Goal: Information Seeking & Learning: Check status

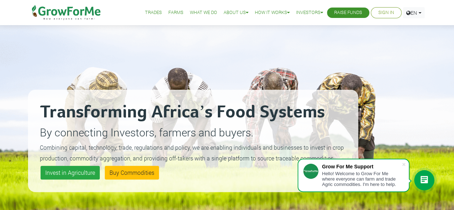
click at [389, 12] on link "Sign In" at bounding box center [386, 13] width 16 height 8
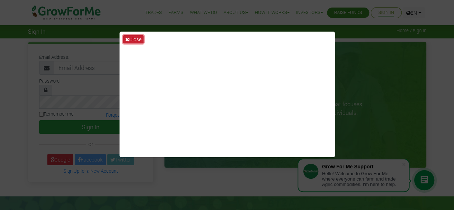
click at [129, 39] on button "Close" at bounding box center [133, 39] width 20 height 8
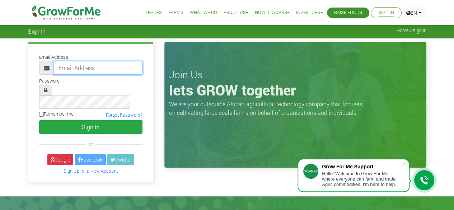
click at [84, 69] on input "email" at bounding box center [98, 68] width 89 height 14
click at [97, 66] on input "email" at bounding box center [98, 68] width 89 height 14
type input "233553064724@growforme.com"
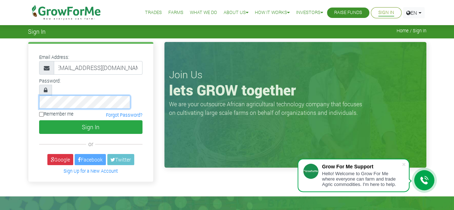
scroll to position [0, 0]
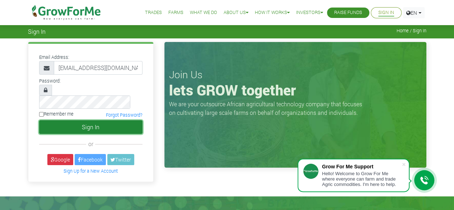
click at [68, 120] on button "Sign In" at bounding box center [90, 127] width 103 height 14
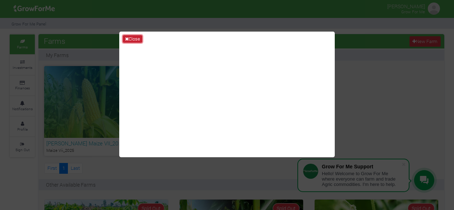
click at [128, 37] on icon at bounding box center [127, 39] width 4 height 5
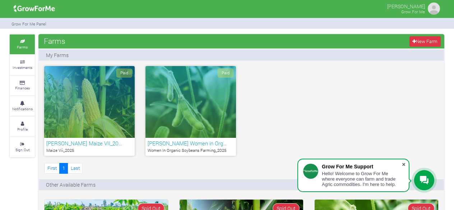
click at [405, 164] on span at bounding box center [403, 164] width 7 height 7
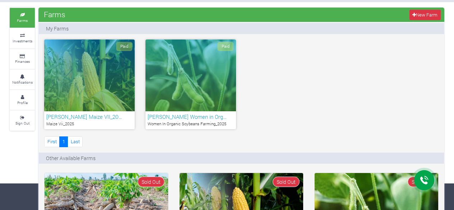
scroll to position [26, 0]
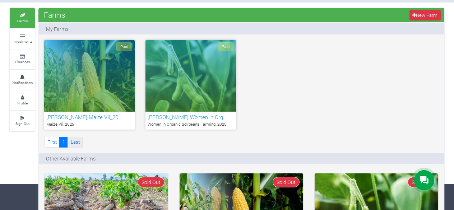
click at [76, 142] on link "Last" at bounding box center [75, 142] width 15 height 10
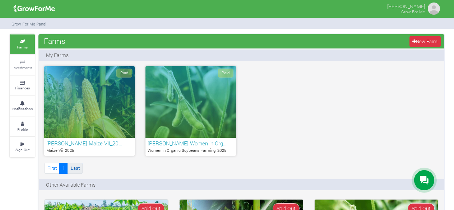
click at [75, 169] on link "Last" at bounding box center [75, 168] width 15 height 10
click at [19, 61] on icon at bounding box center [22, 62] width 22 height 4
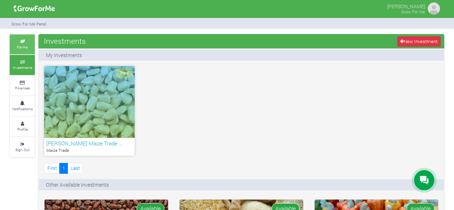
click at [21, 43] on icon at bounding box center [22, 42] width 22 height 4
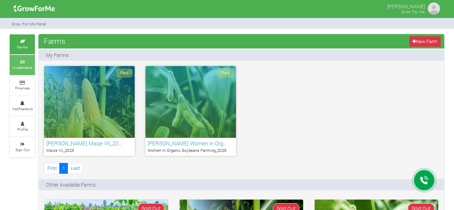
click at [18, 66] on small "Investments" at bounding box center [23, 67] width 20 height 5
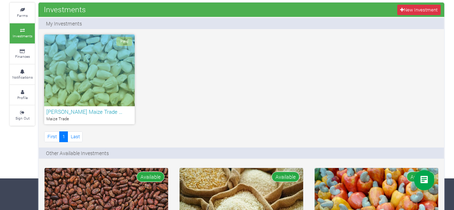
scroll to position [33, 0]
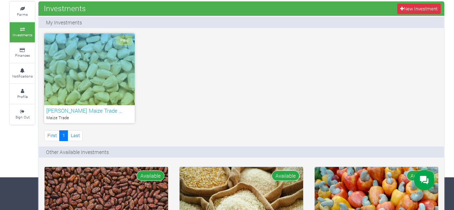
click at [88, 112] on h6 "Fred Nannah Maize Trade …" at bounding box center [89, 110] width 86 height 6
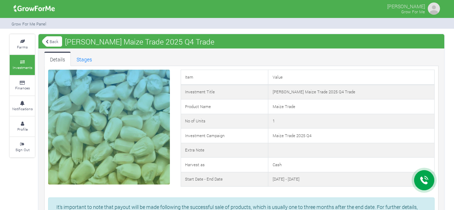
click at [54, 41] on link "Back" at bounding box center [52, 42] width 20 height 12
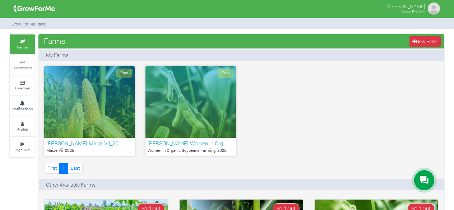
click at [97, 142] on h6 "Fred Nannah Maize VII_20…" at bounding box center [89, 143] width 86 height 6
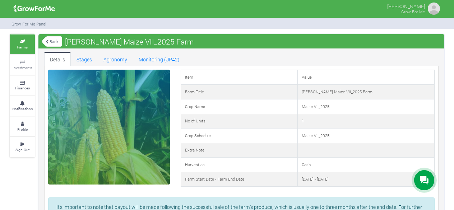
click at [50, 38] on link "Back" at bounding box center [52, 42] width 20 height 12
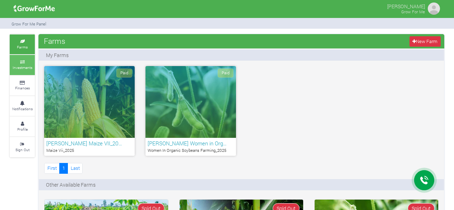
click at [17, 67] on small "Investments" at bounding box center [23, 67] width 20 height 5
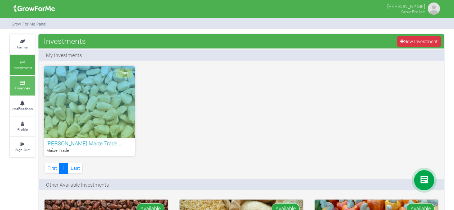
click at [22, 86] on small "Finances" at bounding box center [22, 87] width 15 height 5
